Goal: Task Accomplishment & Management: Use online tool/utility

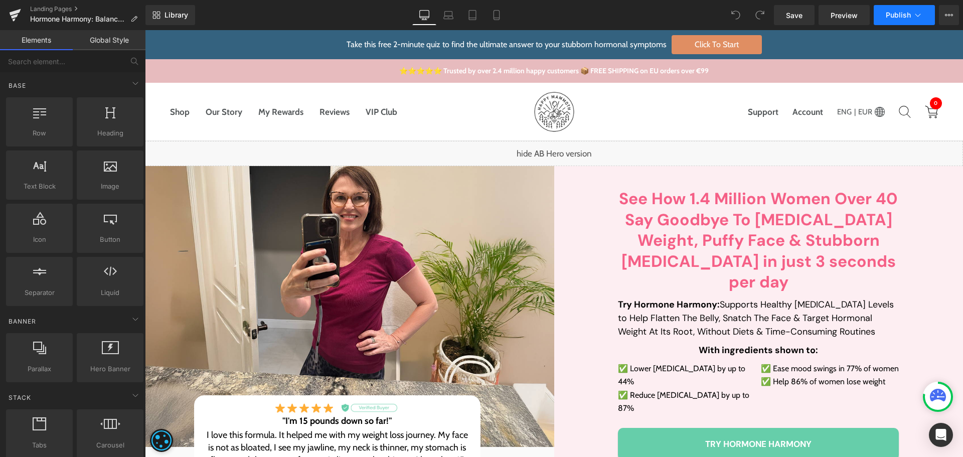
click at [886, 19] on button "Publish" at bounding box center [903, 15] width 61 height 20
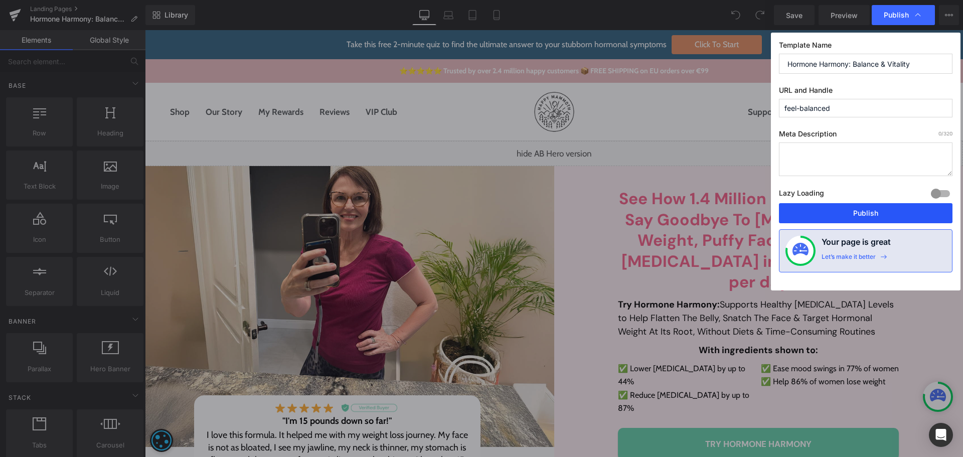
click at [857, 215] on button "Publish" at bounding box center [865, 213] width 173 height 20
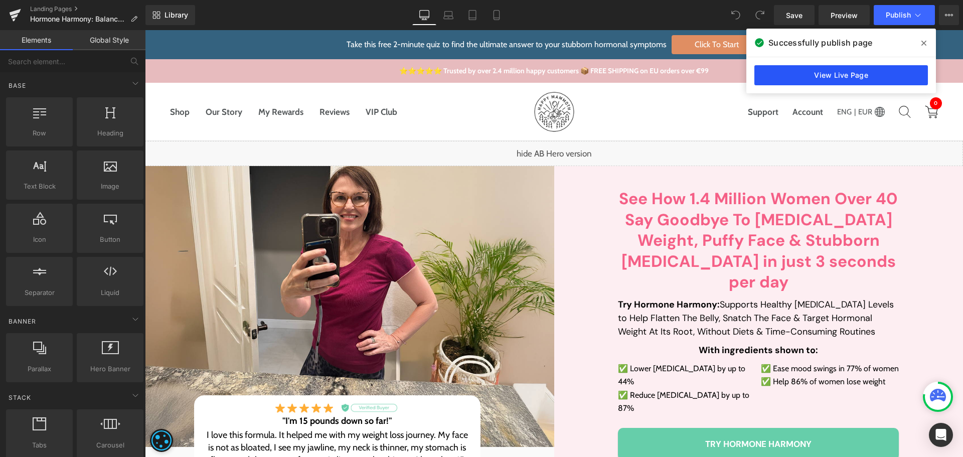
click at [836, 72] on link "View Live Page" at bounding box center [840, 75] width 173 height 20
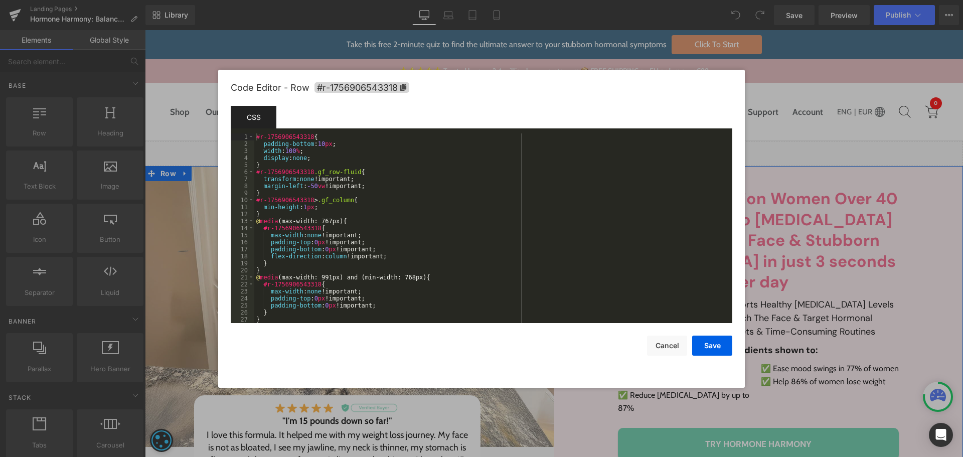
click at [154, 223] on body "You are previewing how the will restyle your page. You can not edit Elements in…" at bounding box center [481, 228] width 963 height 457
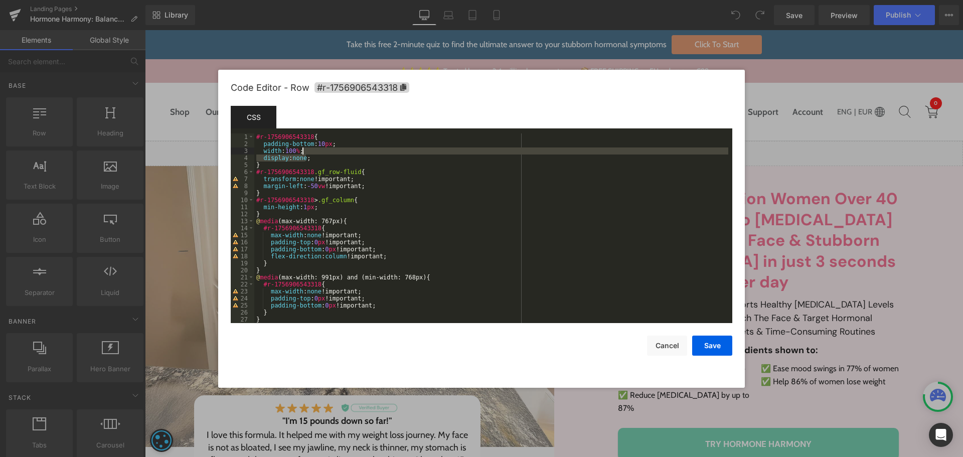
drag, startPoint x: 321, startPoint y: 159, endPoint x: 328, endPoint y: 153, distance: 8.9
click at [328, 153] on div "#r-1756906543318 { padding-bottom : 10 px ; width : 100 % ; display : none ; } …" at bounding box center [491, 235] width 474 height 204
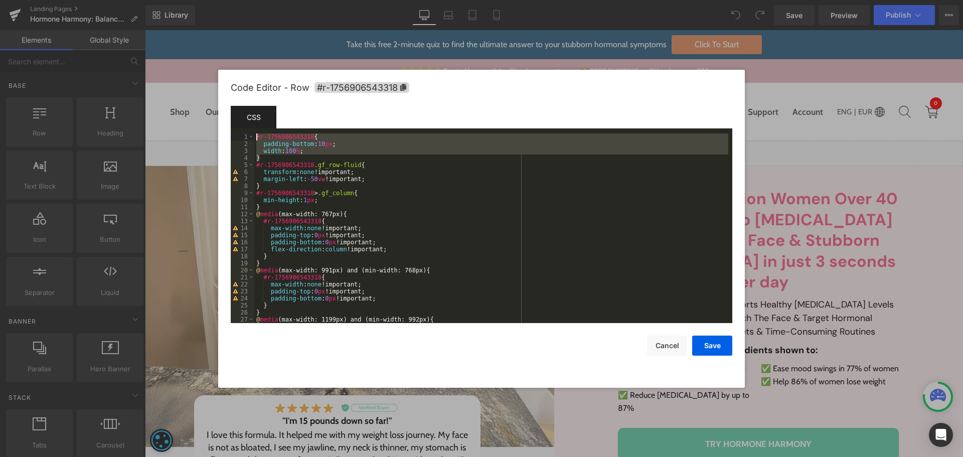
drag, startPoint x: 281, startPoint y: 159, endPoint x: 235, endPoint y: 136, distance: 51.8
click at [235, 136] on pre "1 2 3 4 5 6 7 8 9 10 11 12 13 14 15 16 17 18 19 20 21 22 23 24 25 26 27 28 #r-1…" at bounding box center [481, 228] width 501 height 190
click at [718, 343] on button "Save" at bounding box center [712, 345] width 40 height 20
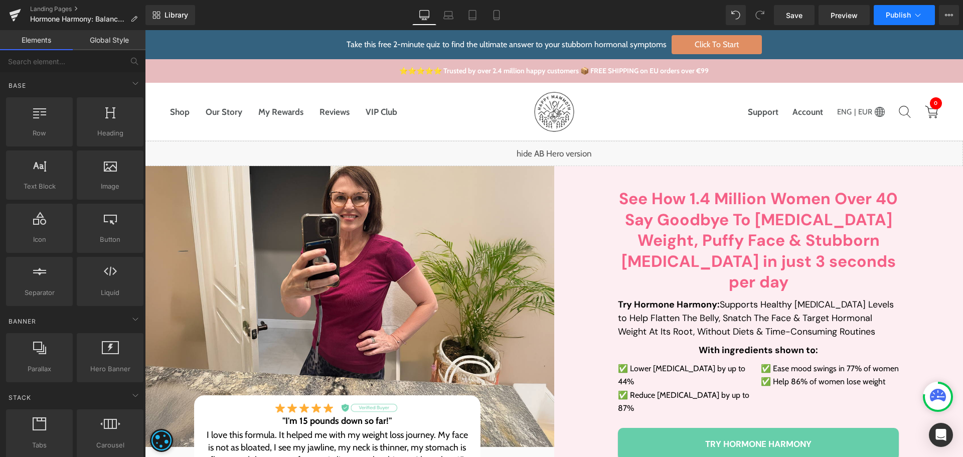
click at [909, 13] on span "Publish" at bounding box center [897, 15] width 25 height 8
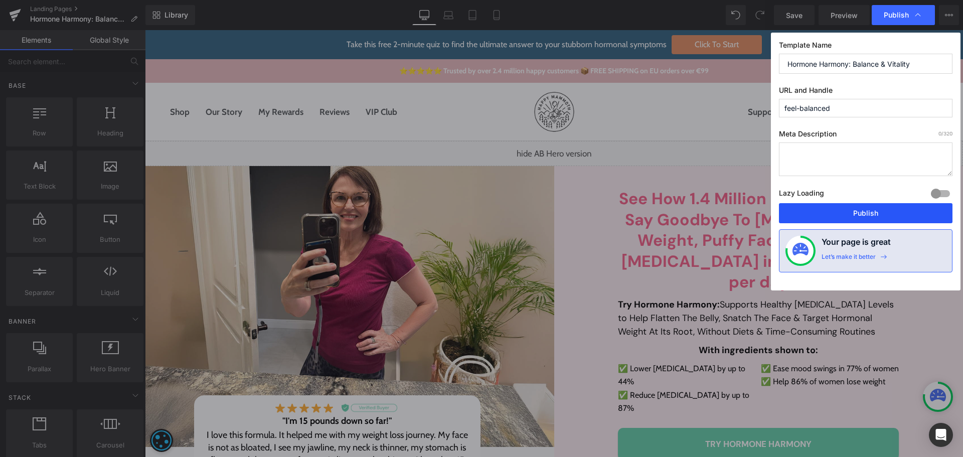
click at [861, 213] on button "Publish" at bounding box center [865, 213] width 173 height 20
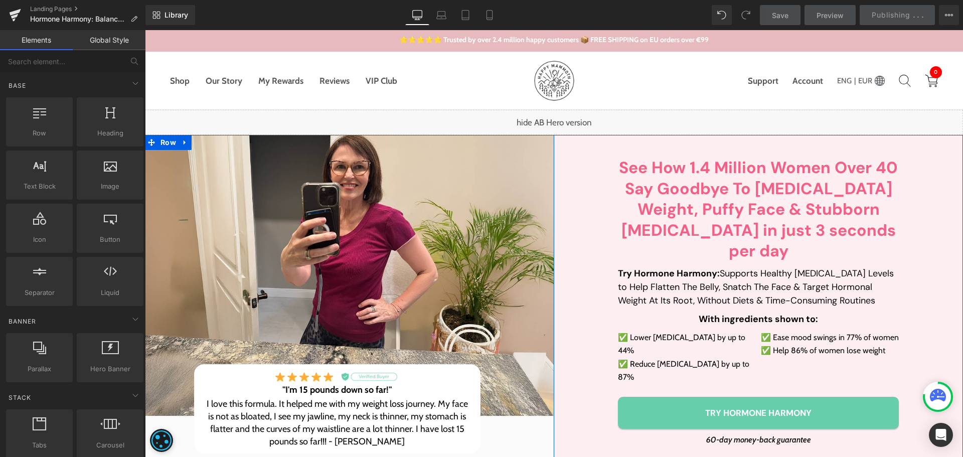
scroll to position [201, 0]
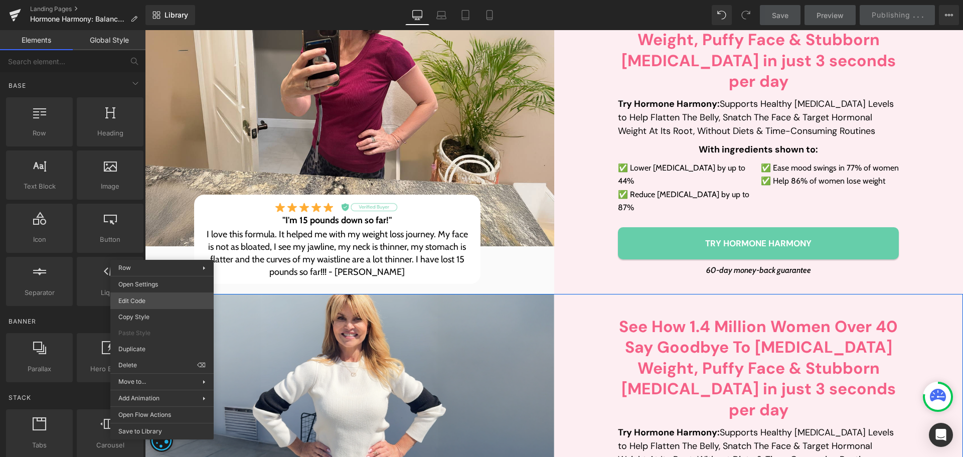
click at [159, 300] on body "You are previewing how the will restyle your page. You can not edit Elements in…" at bounding box center [481, 228] width 963 height 457
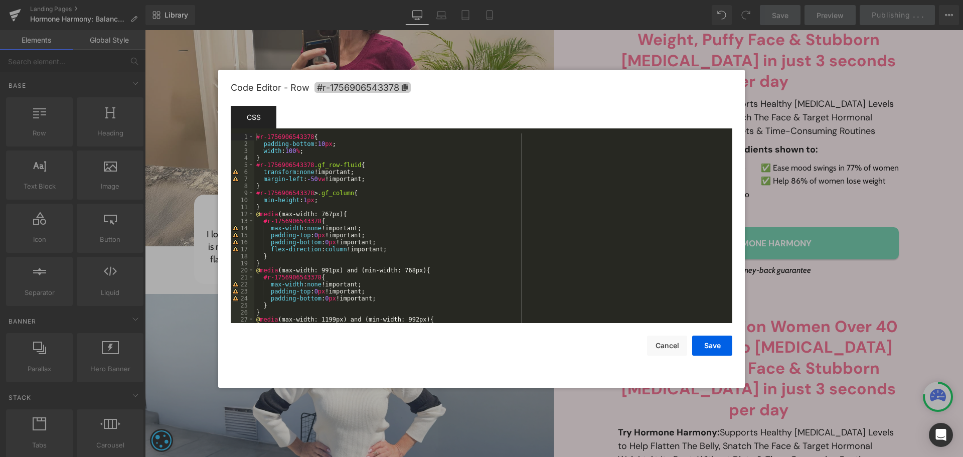
click at [402, 91] on span "#r-1756906543378" at bounding box center [362, 87] width 96 height 11
drag, startPoint x: 670, startPoint y: 344, endPoint x: 322, endPoint y: 289, distance: 352.9
click at [670, 344] on button "Cancel" at bounding box center [667, 345] width 40 height 20
click at [145, 307] on body "You are previewing how the will restyle your page. You can not edit Elements in…" at bounding box center [481, 228] width 963 height 457
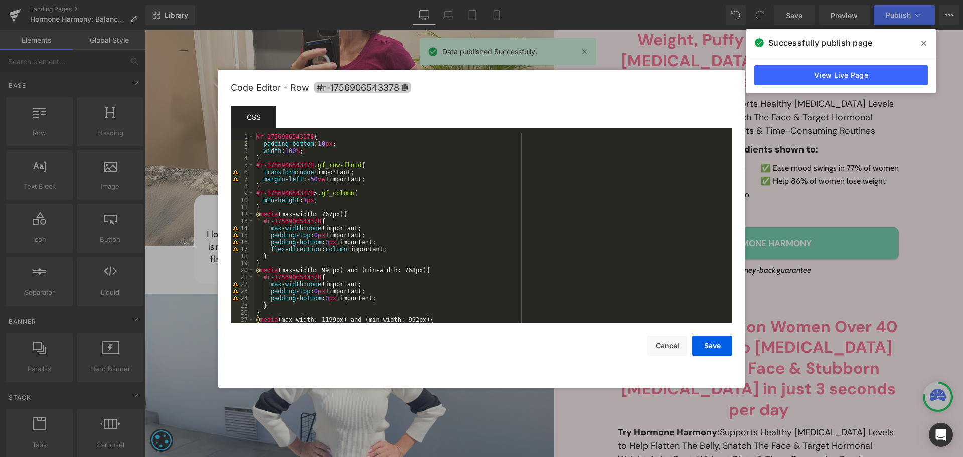
click at [398, 86] on span "#r-1756906543378" at bounding box center [362, 87] width 96 height 11
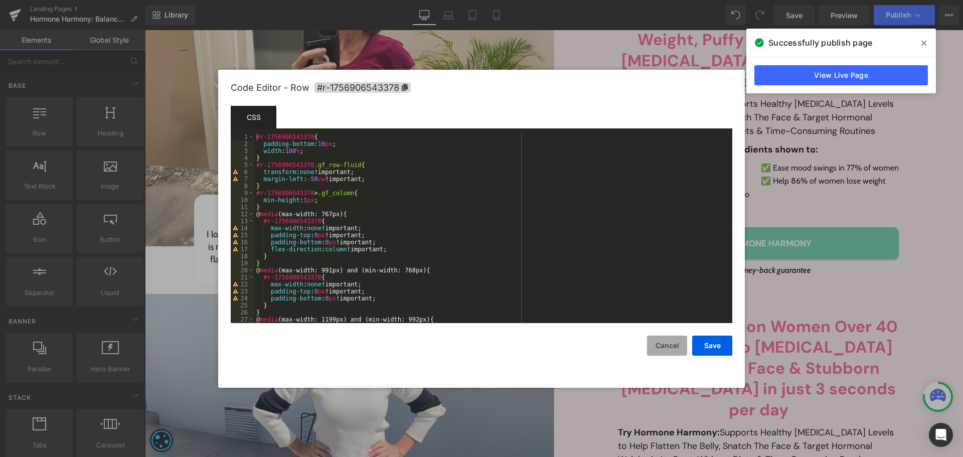
click at [661, 350] on button "Cancel" at bounding box center [667, 345] width 40 height 20
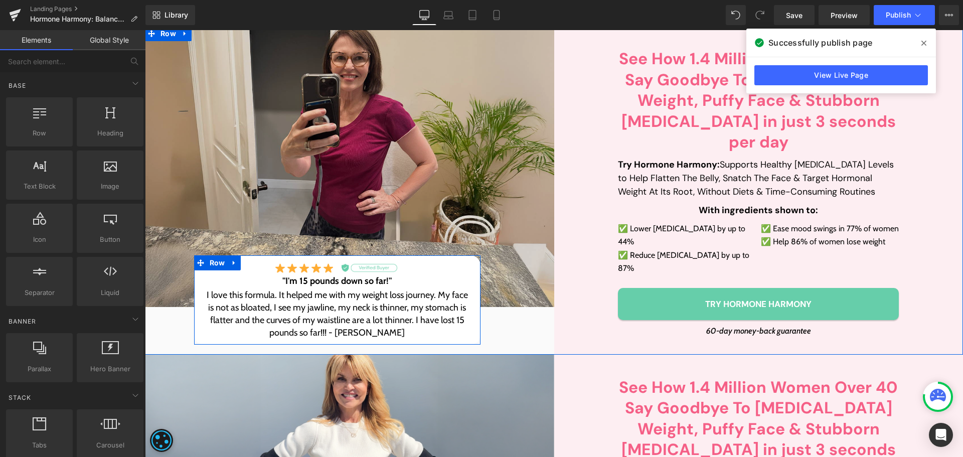
scroll to position [100, 0]
